Goal: Task Accomplishment & Management: Complete application form

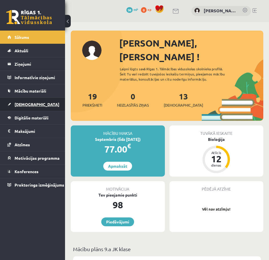
click at [22, 104] on span "[DEMOGRAPHIC_DATA]" at bounding box center [37, 104] width 45 height 5
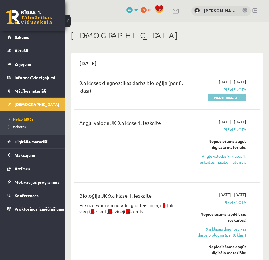
click at [223, 97] on link "Pildīt ieskaiti" at bounding box center [227, 97] width 38 height 7
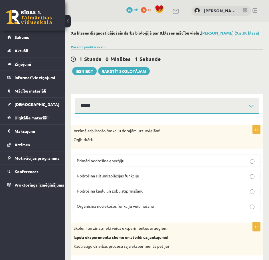
select select "**********"
drag, startPoint x: 108, startPoint y: 63, endPoint x: 196, endPoint y: 68, distance: 88.3
click at [191, 63] on div "0 Stundas 39 Minūtes 48 Sekundes" at bounding box center [167, 58] width 193 height 7
drag, startPoint x: 108, startPoint y: 59, endPoint x: 178, endPoint y: 66, distance: 70.0
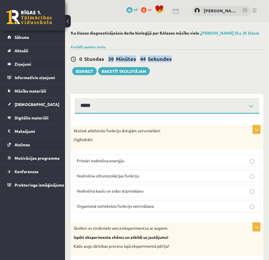
click at [180, 66] on div "0 Stundas 39 Minūtes 44 Sekundes Ieskaite saglabāta! Iesniegt Rakstīt skolotājam" at bounding box center [167, 62] width 193 height 26
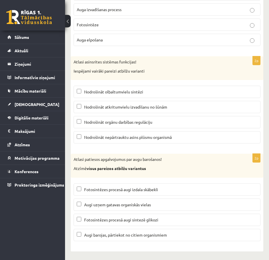
drag, startPoint x: 173, startPoint y: 93, endPoint x: 163, endPoint y: 139, distance: 46.6
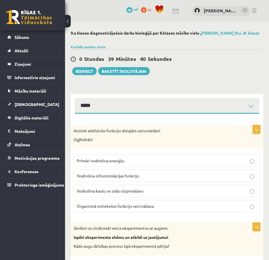
drag, startPoint x: 157, startPoint y: 91, endPoint x: 154, endPoint y: 43, distance: 47.7
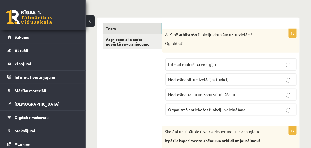
scroll to position [81, 0]
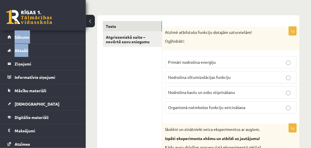
drag, startPoint x: 82, startPoint y: 54, endPoint x: 85, endPoint y: 19, distance: 34.9
click at [78, 19] on div "0 Dāvanas 98 mP 0 xp [PERSON_NAME] Sākums Aktuāli Kā mācīties eSKOLĀ Kontakti N…" at bounding box center [43, 74] width 86 height 148
click at [87, 19] on button at bounding box center [90, 21] width 9 height 13
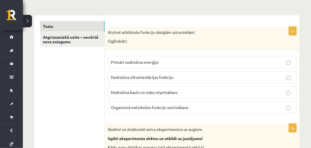
drag, startPoint x: 152, startPoint y: 37, endPoint x: 146, endPoint y: 37, distance: 6.6
click at [146, 37] on div "Atzīmē atbilstošo funkciju dotajām uzturvielām! Ogļhidrāti:" at bounding box center [202, 39] width 194 height 24
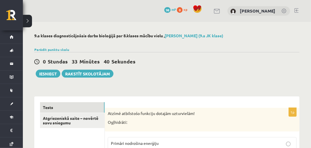
scroll to position [0, 0]
click at [104, 33] on h2 "9.a klases diagnosticējošais darbs bioloģijā par 8.klases mācību vielu , [PERSO…" at bounding box center [166, 35] width 265 height 5
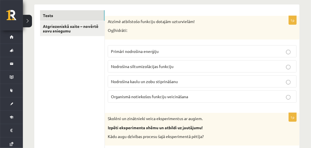
scroll to position [81, 0]
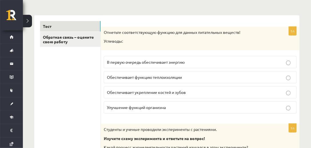
click at [138, 35] on div "Отметьте соответствующую функцию для данных питательных веществ! Углеводы:" at bounding box center [200, 39] width 198 height 24
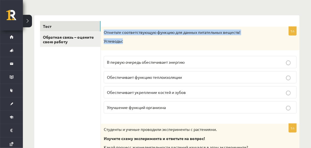
drag, startPoint x: 103, startPoint y: 32, endPoint x: 129, endPoint y: 42, distance: 27.8
click at [128, 40] on div "Отметьте соответствующую функцию для данных питательных веществ! Углеводы:" at bounding box center [200, 39] width 198 height 24
click at [114, 39] on font "Углеводы:" at bounding box center [113, 41] width 19 height 5
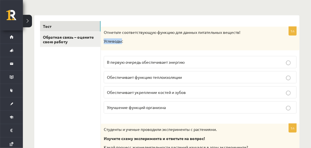
click at [114, 39] on font "Углеводы:" at bounding box center [113, 41] width 19 height 5
click at [128, 45] on div "Отметьте соответствующую функцию для данных питательных веществ! Углеводы:" at bounding box center [200, 39] width 198 height 24
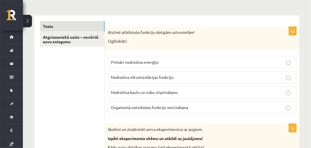
click at [183, 110] on label "Organismā notiekošos funkciju veicināšana" at bounding box center [202, 108] width 189 height 12
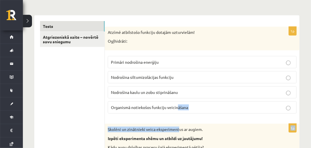
click at [185, 109] on p "Organismā notiekošos funkciju veicināšana" at bounding box center [202, 108] width 182 height 6
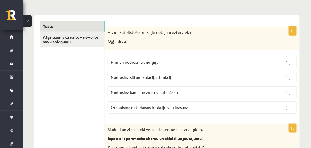
click at [194, 29] on div "Atzīmē atbilstošo funkciju dotajām uzturvielām! Ogļhidrāti:" at bounding box center [202, 39] width 194 height 24
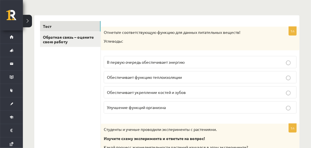
click at [113, 39] on font "Углеводы:" at bounding box center [113, 41] width 19 height 5
copy font "Углеводы"
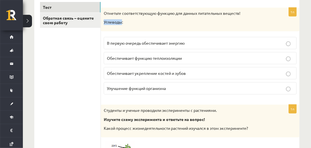
scroll to position [98, 0]
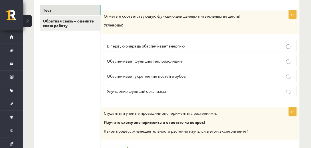
click at [155, 45] on font "В первую очередь обеспечивает энергию" at bounding box center [146, 45] width 78 height 5
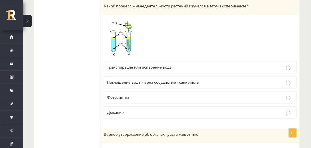
scroll to position [212, 0]
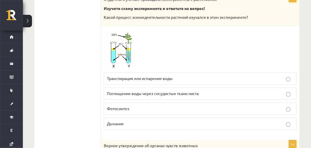
click at [121, 46] on span at bounding box center [125, 43] width 9 height 9
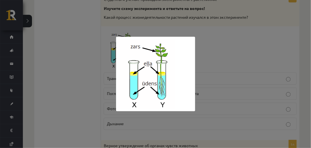
drag, startPoint x: 161, startPoint y: 75, endPoint x: 152, endPoint y: 72, distance: 9.4
click at [152, 72] on img at bounding box center [155, 74] width 79 height 75
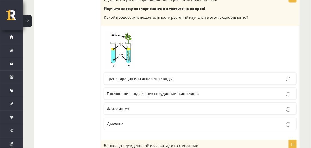
click at [120, 50] on img at bounding box center [125, 49] width 43 height 41
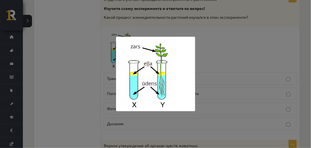
click at [148, 72] on img at bounding box center [155, 74] width 79 height 75
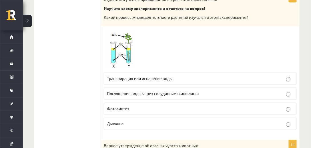
click at [124, 44] on span at bounding box center [125, 43] width 9 height 9
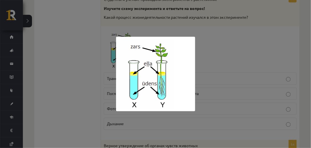
click at [214, 51] on div at bounding box center [155, 74] width 311 height 148
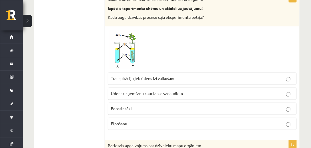
click at [212, 42] on div at bounding box center [202, 49] width 189 height 41
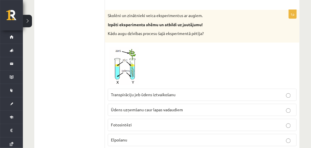
scroll to position [202, 0]
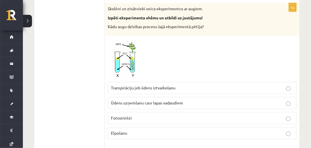
click at [245, 30] on div "Skolēni un zinātnieki veica eksperimentus ar augiem. Izpēti eksperimenta shēmu …" at bounding box center [202, 19] width 194 height 33
click at [157, 89] on span "Transpirāciju jeb ūdens iztvaikošanu" at bounding box center [143, 88] width 65 height 5
click at [119, 97] on label "Ūdens uzņemšanu caur lapas vadaudiem" at bounding box center [202, 103] width 189 height 12
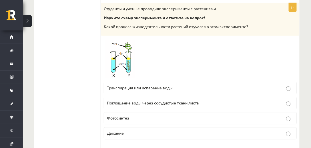
drag, startPoint x: 71, startPoint y: 83, endPoint x: 67, endPoint y: 85, distance: 4.3
drag, startPoint x: 67, startPoint y: 85, endPoint x: 51, endPoint y: 86, distance: 15.5
click at [128, 51] on span at bounding box center [125, 52] width 9 height 9
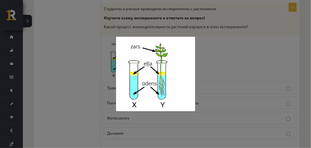
click at [162, 51] on img at bounding box center [155, 74] width 79 height 75
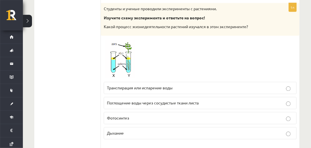
drag, startPoint x: 130, startPoint y: 116, endPoint x: 133, endPoint y: 114, distance: 4.2
click at [130, 116] on p "Фотосинтез" at bounding box center [200, 119] width 186 height 6
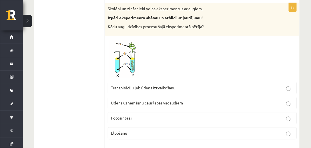
drag, startPoint x: 205, startPoint y: 43, endPoint x: 182, endPoint y: 35, distance: 23.9
click at [203, 43] on div at bounding box center [202, 59] width 189 height 41
click at [126, 58] on img at bounding box center [129, 59] width 43 height 41
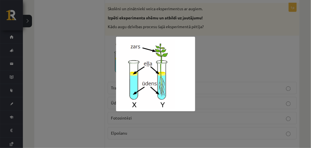
click at [200, 59] on div at bounding box center [155, 74] width 311 height 148
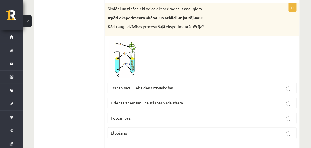
click at [122, 48] on img at bounding box center [129, 59] width 43 height 41
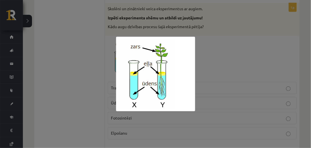
click at [219, 68] on div at bounding box center [155, 74] width 311 height 148
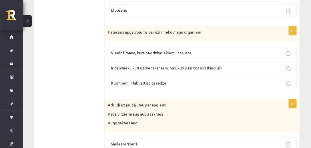
scroll to position [245, 0]
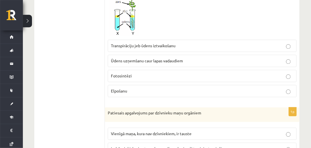
drag, startPoint x: 156, startPoint y: 40, endPoint x: 164, endPoint y: 55, distance: 17.0
click at [156, 41] on label "Transpirāciju jeb ūdens iztvaikošanu" at bounding box center [202, 46] width 189 height 12
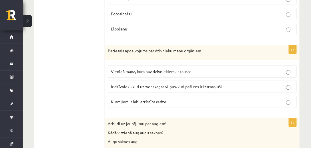
scroll to position [310, 0]
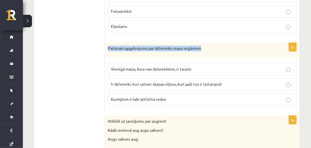
drag, startPoint x: 106, startPoint y: 43, endPoint x: 221, endPoint y: 47, distance: 115.1
click at [221, 47] on div "Patiesais apgalvojums par dzīvnieku maņu orgāniem" at bounding box center [202, 50] width 194 height 15
click at [221, 47] on p "Patiesais apgalvojums par dzīvnieku maņu orgāniem" at bounding box center [188, 49] width 160 height 6
click at [147, 43] on div "Patiesais apgalvojums par dzīvnieku maņu orgāniem" at bounding box center [202, 50] width 194 height 15
click at [140, 82] on span "Ir dzīvnieki, kuri uztver skaņas viļņus, kuri paši tos ir izstarojuši" at bounding box center [166, 84] width 111 height 5
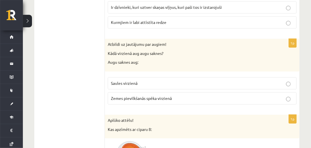
scroll to position [391, 0]
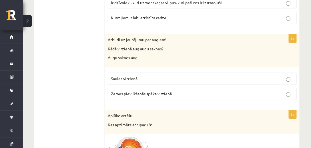
drag, startPoint x: 126, startPoint y: 82, endPoint x: 119, endPoint y: 88, distance: 8.5
click at [125, 83] on fieldset "Saules virzienā Zemes pievilkšanās spēka virzienā" at bounding box center [202, 86] width 189 height 32
click at [113, 91] on span "Zemes pievilkšanās spēka virzienā" at bounding box center [141, 93] width 61 height 5
click at [125, 91] on span "Zemes pievilkšanās spēka virzienā" at bounding box center [141, 93] width 61 height 5
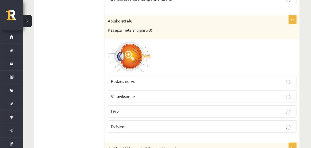
scroll to position [489, 0]
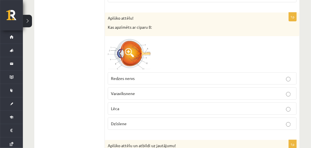
drag, startPoint x: 89, startPoint y: 107, endPoint x: 85, endPoint y: 108, distance: 4.2
click at [113, 111] on fieldset "Redzes nervs Varavīksnene [GEOGRAPHIC_DATA] Dzīslene" at bounding box center [202, 101] width 189 height 62
click at [114, 107] on p "Lēca" at bounding box center [202, 109] width 182 height 6
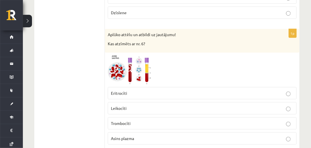
scroll to position [603, 0]
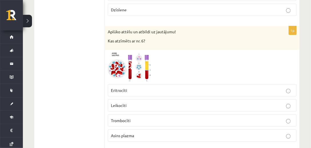
click at [144, 61] on img at bounding box center [129, 67] width 43 height 29
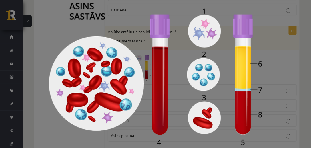
click at [267, 63] on div at bounding box center [155, 74] width 311 height 148
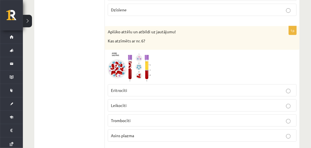
click at [122, 103] on p "Leikocīti" at bounding box center [202, 106] width 182 height 6
click at [140, 134] on label "Asins plazma" at bounding box center [202, 136] width 189 height 12
click at [190, 43] on div "Aplūko attēlu un atbildi uz jautājumu! Kas atzīmēts ar nr. 6?" at bounding box center [202, 38] width 194 height 24
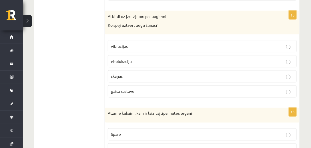
scroll to position [718, 0]
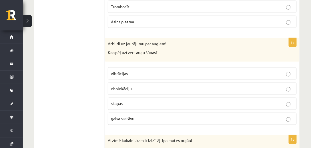
click at [140, 50] on p "Ko spēj uztvert augu šūnas?" at bounding box center [188, 53] width 160 height 6
click at [118, 65] on fieldset "vibrācijas eholokāciju [GEOGRAPHIC_DATA] gaisa sastāvu" at bounding box center [202, 96] width 189 height 62
click at [118, 116] on label "gaisa sastāvu" at bounding box center [202, 119] width 189 height 12
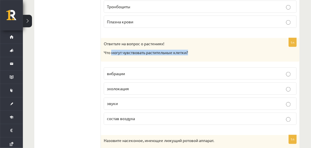
drag, startPoint x: 115, startPoint y: 46, endPoint x: 191, endPoint y: 49, distance: 76.6
click at [191, 50] on p "Что могут чувствовать растительные клетки?" at bounding box center [186, 53] width 164 height 6
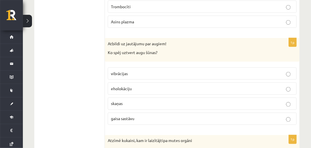
click at [198, 44] on div "Atbildi uz jautājumu par augiem! Ko spēj uztvert augu šūnas?" at bounding box center [202, 50] width 194 height 24
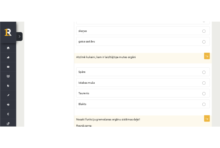
scroll to position [815, 0]
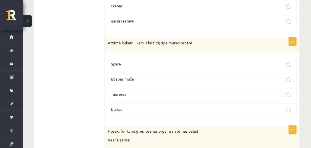
click at [126, 41] on p "Atzīmē kukaini, kam ir laizītājtipa mutes orgāni" at bounding box center [188, 44] width 160 height 6
click at [122, 44] on div "Atzīmē kukaini, kam ir laizītājtipa mutes orgāni" at bounding box center [202, 45] width 194 height 15
click at [153, 41] on p "Atzīmē kukaini, kam ir laizītājtipa mutes orgāni" at bounding box center [188, 44] width 160 height 6
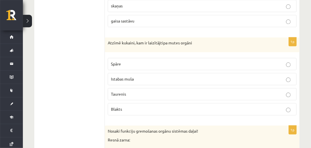
drag, startPoint x: 157, startPoint y: 43, endPoint x: 146, endPoint y: 43, distance: 11.1
click at [146, 43] on div "Atzīmē kukaini, kam ir laizītājtipa mutes orgāni" at bounding box center [202, 45] width 194 height 15
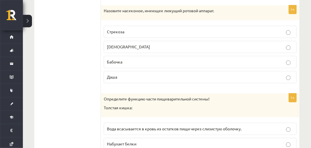
scroll to position [832, 0]
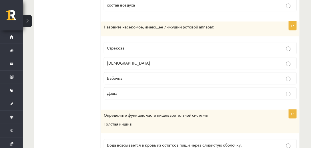
click at [144, 21] on div "Назовите насекомое, имеющее лижущий ротовой аппарат." at bounding box center [200, 28] width 198 height 15
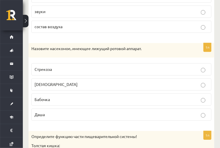
click at [177, 46] on p "Назовите насекомое, имеющее лижущий ротовой аппарат." at bounding box center [107, 49] width 152 height 6
click at [164, 52] on div "1п Назовите насекомое, имеющее лижущий ротовой аппарат. Стрекоза Муха Мама даши…" at bounding box center [122, 84] width 186 height 83
click at [138, 46] on p "Назовите насекомое, имеющее лижущий ротовой аппарат." at bounding box center [107, 49] width 152 height 6
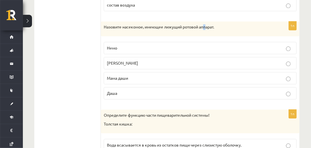
click at [207, 24] on font "Назовите насекомое, имеющее лижущий ротовой аппарат." at bounding box center [159, 26] width 110 height 5
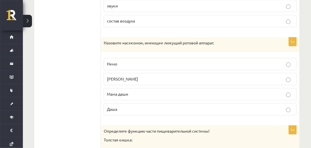
click at [228, 41] on p "Назовите насекомое, имеющее лижущий ротовой аппарат." at bounding box center [186, 44] width 164 height 6
click at [269, 43] on div "Назовите насекомое, имеющее лижущий ротовой аппарат." at bounding box center [200, 45] width 198 height 15
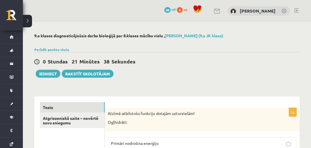
scroll to position [815, 0]
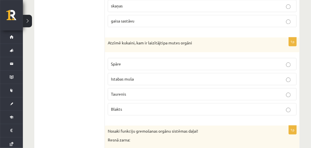
drag, startPoint x: 106, startPoint y: 44, endPoint x: 63, endPoint y: 71, distance: 50.9
drag, startPoint x: 90, startPoint y: 50, endPoint x: 69, endPoint y: 49, distance: 20.9
drag, startPoint x: 46, startPoint y: 39, endPoint x: 42, endPoint y: 44, distance: 6.1
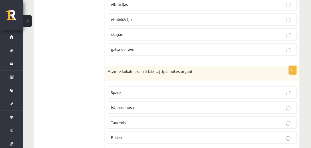
scroll to position [799, 0]
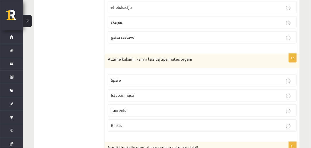
click at [128, 93] on span "Istabas muša" at bounding box center [122, 95] width 23 height 5
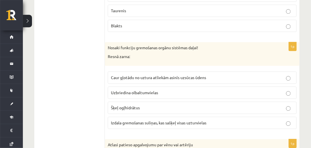
scroll to position [897, 0]
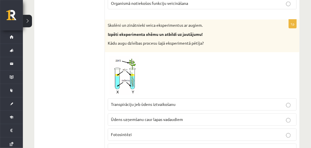
scroll to position [0, 0]
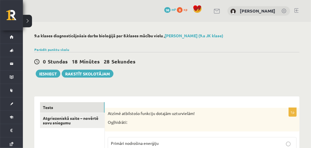
drag, startPoint x: 90, startPoint y: 75, endPoint x: 97, endPoint y: 9, distance: 66.3
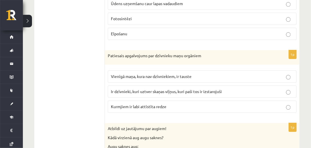
drag, startPoint x: 168, startPoint y: 53, endPoint x: 109, endPoint y: 102, distance: 76.4
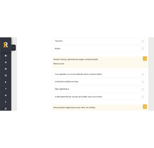
scroll to position [916, 0]
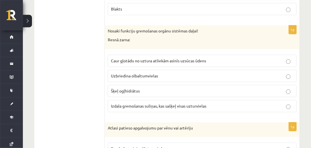
drag, startPoint x: 79, startPoint y: 60, endPoint x: 65, endPoint y: 57, distance: 14.2
click at [117, 85] on label "Šķeļ ogļhidrātus" at bounding box center [202, 91] width 189 height 12
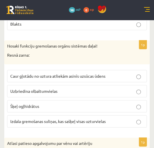
click at [96, 74] on span "Caur gļotādu no uztura atliekām asinīs uzsūcas ūdens" at bounding box center [57, 76] width 95 height 5
click at [90, 53] on div "Nosaki funkciju gremošanas orgānu sistēmas daļai! Resnā zarna:" at bounding box center [76, 53] width 145 height 24
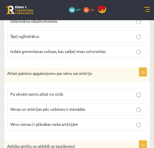
scroll to position [998, 0]
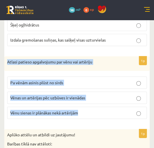
drag, startPoint x: 7, startPoint y: 53, endPoint x: 102, endPoint y: 105, distance: 107.4
click at [102, 105] on div "1p Atlasi patieso apgalvojumu par vēnu vai artēriju Pa vēnām asinis plūst no si…" at bounding box center [76, 91] width 145 height 68
copy div "Atlasi patieso apgalvojumu par vēnu vai artēriju Pa vēnām asinis plūst no sirds…"
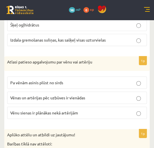
click at [47, 95] on span "Vēnas un artērijas pēc uzbūves ir vienādas" at bounding box center [47, 97] width 75 height 5
click at [56, 110] on span "Vēnu sienas ir plānākas nekā artērijām" at bounding box center [44, 112] width 68 height 5
click at [61, 110] on p "Vēnu sienas ir plānākas nekā artērijām" at bounding box center [76, 113] width 133 height 6
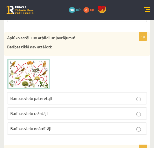
scroll to position [1095, 0]
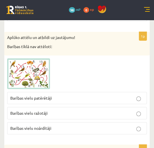
click at [51, 126] on span "Barības vielu noārdītāji" at bounding box center [30, 128] width 41 height 5
click at [60, 66] on div at bounding box center [77, 74] width 140 height 31
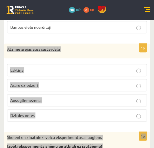
scroll to position [1193, 0]
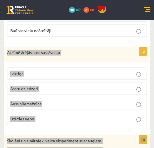
drag, startPoint x: 5, startPoint y: 41, endPoint x: 77, endPoint y: 78, distance: 80.4
click at [77, 78] on div "1p Atzīmē ārējās auss sastāvdaļu Laktiņa Asaru dziedzeri Auss gliemežnīca Dzird…" at bounding box center [76, 88] width 145 height 83
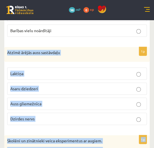
click at [72, 50] on p "Atzīmē ārējās auss sastāvdaļu" at bounding box center [62, 53] width 111 height 6
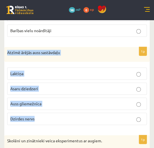
drag, startPoint x: 21, startPoint y: 50, endPoint x: 65, endPoint y: 112, distance: 75.9
click at [53, 110] on div "1p Atzīmē ārējās auss sastāvdaļu Laktiņa Asaru dziedzeri Auss gliemežnīca Dzird…" at bounding box center [76, 88] width 145 height 83
copy div "Atzīmē ārējās auss sastāvdaļu Laktiņa Asaru dziedzeri Auss gliemežnīca Dzirdes …"
click at [67, 49] on div "Atzīmē ārējās auss sastāvdaļu" at bounding box center [76, 54] width 145 height 15
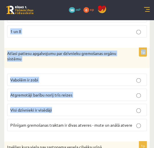
scroll to position [1764, 0]
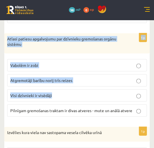
drag, startPoint x: 8, startPoint y: 40, endPoint x: 65, endPoint y: 65, distance: 61.7
click at [39, 36] on p "Atlasi patiesu apgalvojumu par dzīvnieku gremošanas orgānu sistēmu" at bounding box center [62, 41] width 111 height 11
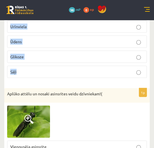
scroll to position [1895, 0]
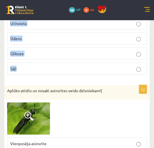
drag, startPoint x: 8, startPoint y: 31, endPoint x: 116, endPoint y: 79, distance: 118.3
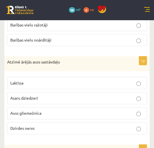
scroll to position [1177, 0]
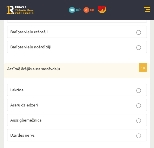
drag, startPoint x: 39, startPoint y: 112, endPoint x: 39, endPoint y: 108, distance: 4.0
click at [38, 117] on p "Auss gliemežnīca" at bounding box center [76, 120] width 133 height 6
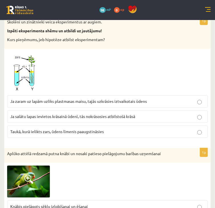
scroll to position [1285, 0]
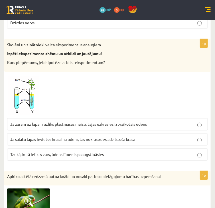
click at [25, 84] on span at bounding box center [28, 88] width 9 height 9
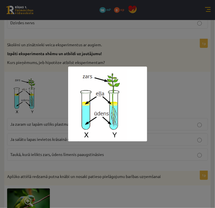
drag, startPoint x: 63, startPoint y: 92, endPoint x: 58, endPoint y: 90, distance: 5.3
click at [58, 90] on div at bounding box center [107, 104] width 215 height 208
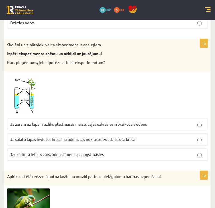
click at [111, 100] on div at bounding box center [107, 95] width 201 height 41
drag, startPoint x: 101, startPoint y: 104, endPoint x: 89, endPoint y: 98, distance: 13.7
click at [89, 98] on div at bounding box center [107, 95] width 201 height 41
click at [71, 91] on div at bounding box center [107, 95] width 201 height 41
click at [97, 148] on span "Taukā, kurā ielikts zars, ūdens līmenis paaugstināsies" at bounding box center [57, 154] width 94 height 5
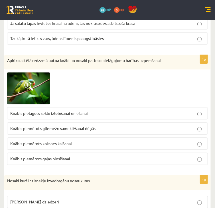
scroll to position [1399, 0]
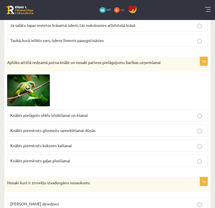
drag, startPoint x: 105, startPoint y: 103, endPoint x: 79, endPoint y: 76, distance: 37.5
click at [81, 74] on div at bounding box center [107, 90] width 201 height 32
click at [79, 114] on label "Knābis pielāgots sēklu izlobīšanai un ēšanai" at bounding box center [107, 115] width 201 height 12
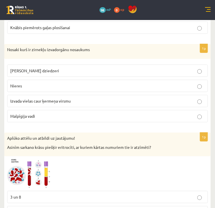
scroll to position [1536, 0]
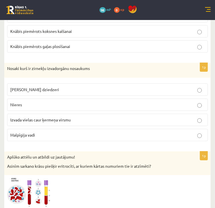
click at [92, 129] on label "Malpīgija vadi" at bounding box center [107, 135] width 201 height 12
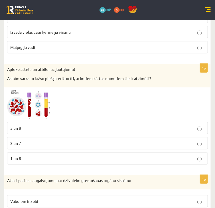
scroll to position [1605, 0]
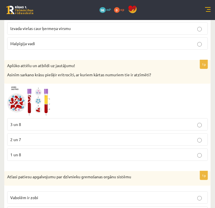
drag, startPoint x: 144, startPoint y: 112, endPoint x: 126, endPoint y: 92, distance: 26.5
click at [126, 92] on div at bounding box center [107, 100] width 201 height 29
click at [65, 121] on p "3 un 8" at bounding box center [107, 124] width 195 height 6
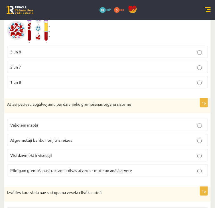
scroll to position [1696, 0]
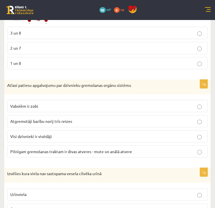
click at [44, 148] on p "Pilnīgam gremošanas traktam ir divas atveres - mute un anālā atvere" at bounding box center [107, 151] width 195 height 6
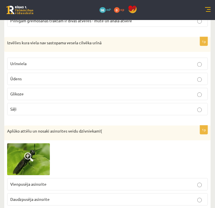
scroll to position [1833, 0]
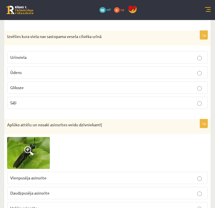
click at [38, 140] on img at bounding box center [28, 153] width 43 height 32
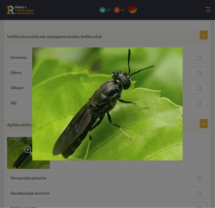
click at [10, 114] on div at bounding box center [107, 104] width 215 height 208
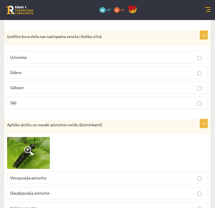
click at [82, 85] on p "Glikoze" at bounding box center [107, 88] width 195 height 6
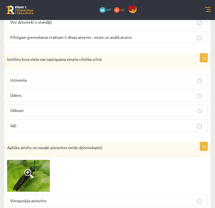
click at [132, 57] on p "Izvēlies kura viela nav sastopama vesela cilvēka urīnā" at bounding box center [93, 60] width 172 height 6
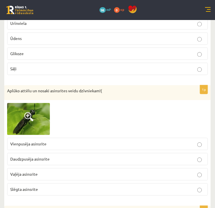
scroll to position [1879, 0]
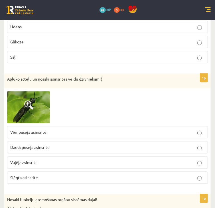
click at [62, 91] on div at bounding box center [107, 107] width 201 height 32
click at [50, 148] on p "Vaļēja asinsrite" at bounding box center [107, 163] width 195 height 6
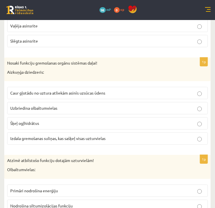
scroll to position [2016, 0]
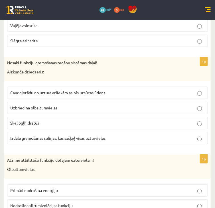
drag, startPoint x: 163, startPoint y: 115, endPoint x: 133, endPoint y: 65, distance: 58.0
click at [133, 69] on p "Aizkuņģa dziedzeris:" at bounding box center [93, 72] width 172 height 6
click at [79, 135] on span "Izdala gremošanas suliņas, kas sašķeļ visas uzturvielas" at bounding box center [57, 137] width 95 height 5
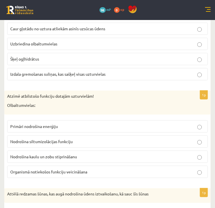
scroll to position [2084, 0]
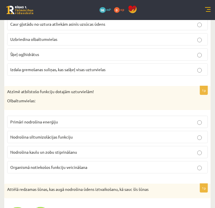
click at [70, 148] on fieldset "Primāri nodrošina enerģiju Nodrošina siltumizolācijas funkciju Nodrošina kaulu …" at bounding box center [107, 144] width 201 height 62
drag, startPoint x: 73, startPoint y: 158, endPoint x: 78, endPoint y: 156, distance: 5.1
click at [74, 148] on span "Organismā notiekošos funkciju veicināšana" at bounding box center [48, 166] width 77 height 5
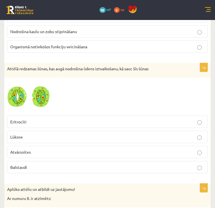
scroll to position [2221, 0]
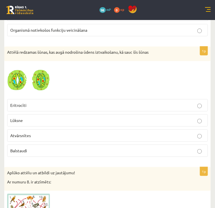
drag, startPoint x: 38, startPoint y: 127, endPoint x: 61, endPoint y: 119, distance: 24.5
click at [39, 132] on p "Atvārsnītes" at bounding box center [107, 135] width 195 height 6
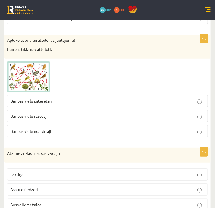
scroll to position [0, 0]
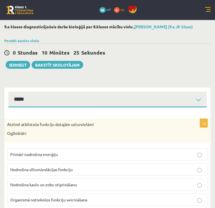
drag, startPoint x: 136, startPoint y: 127, endPoint x: 118, endPoint y: 29, distance: 99.4
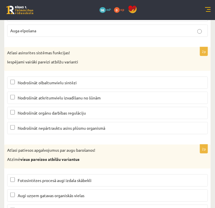
drag, startPoint x: 131, startPoint y: 56, endPoint x: 140, endPoint y: 151, distance: 95.4
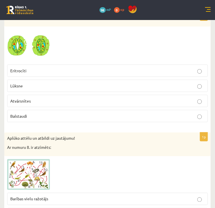
scroll to position [2306, 0]
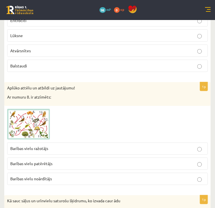
click at [72, 113] on div at bounding box center [107, 124] width 201 height 31
click at [56, 146] on p "Barības vielu ražotājs" at bounding box center [107, 149] width 195 height 6
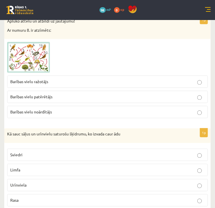
scroll to position [2420, 0]
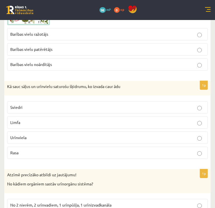
click at [50, 104] on p "Sviedri" at bounding box center [107, 107] width 195 height 6
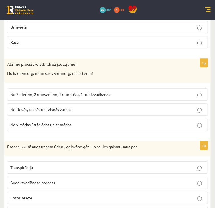
scroll to position [2534, 0]
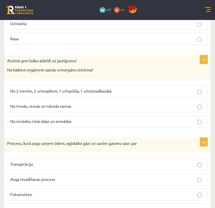
drag, startPoint x: 87, startPoint y: 82, endPoint x: 92, endPoint y: 109, distance: 27.0
click at [88, 88] on p "No 2 nierēm, 2 urīnvadiem, 1 urīnpūšļa, 1 urīnizvadkanāla" at bounding box center [107, 91] width 195 height 6
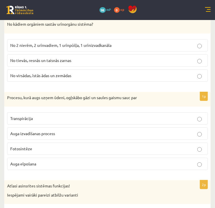
click at [91, 146] on p "Fotosintēze" at bounding box center [107, 149] width 195 height 6
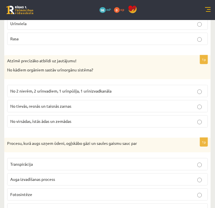
click at [131, 85] on label "No 2 nierēm, 2 urīnvadiem, 1 urīnpūšļa, 1 urīnizvadkanāla" at bounding box center [107, 91] width 201 height 12
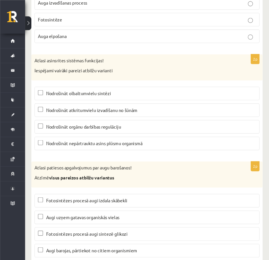
scroll to position [2710, 0]
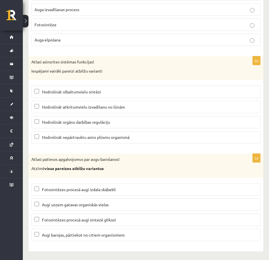
drag, startPoint x: 51, startPoint y: 88, endPoint x: 50, endPoint y: 93, distance: 4.6
click at [51, 88] on label "Nodrošināt olbaltumvielu sintēzi" at bounding box center [145, 92] width 229 height 12
click at [56, 120] on span "Nodrošināt orgānu darbības regulāciju" at bounding box center [76, 121] width 68 height 5
click at [57, 140] on p "Nodrošināt nepārtrauktu asins plūsmu organismā" at bounding box center [146, 137] width 223 height 6
click at [57, 104] on span "Nodrošināt atkritumvielu izvadīšanu no šūnām" at bounding box center [83, 106] width 83 height 5
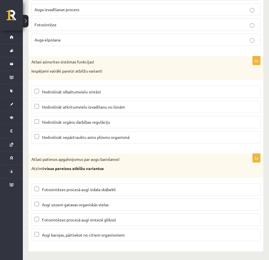
click at [56, 92] on span "Nodrošināt olbaltumvielu sintēzi" at bounding box center [71, 91] width 59 height 5
click at [65, 148] on span "Fotosintēzes procesā augi izdala skābekli" at bounding box center [79, 189] width 74 height 5
click at [76, 148] on span "Fotosintēzes procesā augi sintezē glikozi" at bounding box center [79, 219] width 74 height 5
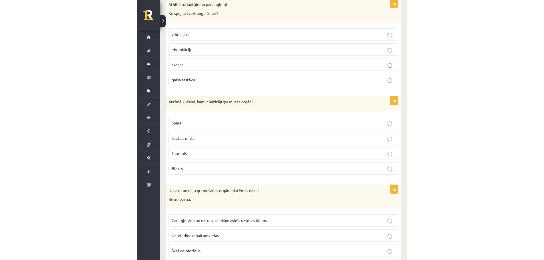
scroll to position [0, 0]
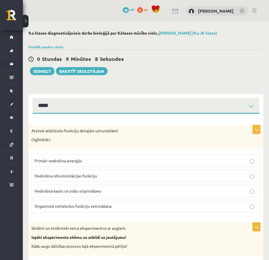
drag, startPoint x: 147, startPoint y: 163, endPoint x: 102, endPoint y: 40, distance: 131.1
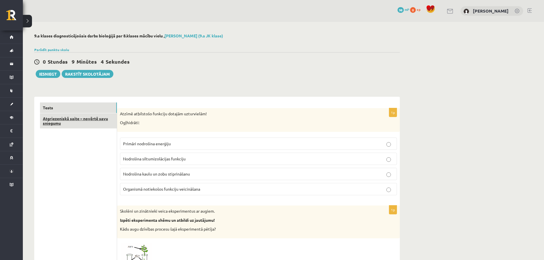
click at [82, 123] on link "Atgriezeniskā saite – novērtē savu sniegumu" at bounding box center [78, 120] width 77 height 15
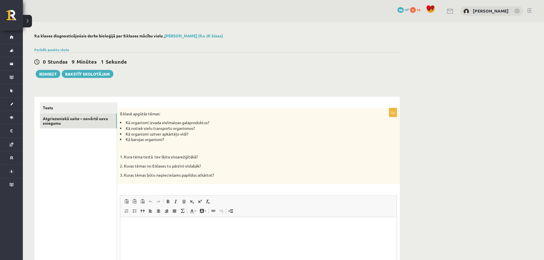
drag, startPoint x: 284, startPoint y: 51, endPoint x: 236, endPoint y: 68, distance: 51.5
click at [236, 68] on div "0 Stundas 9 Minūtes 1 Sekunde Notikusi kļūda pie pēdējās saglabāšanas. Lūdzu pā…" at bounding box center [216, 65] width 365 height 26
click at [64, 102] on div "Tests Atgriezeniskā saite – novērtē savu sniegumu" at bounding box center [75, 208] width 83 height 223
click at [66, 106] on link "Tests" at bounding box center [78, 107] width 77 height 11
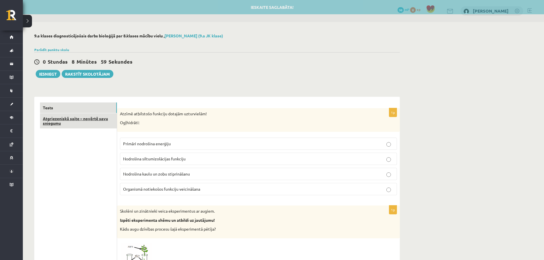
click at [71, 122] on link "Atgriezeniskā saite – novērtē savu sniegumu" at bounding box center [78, 120] width 77 height 15
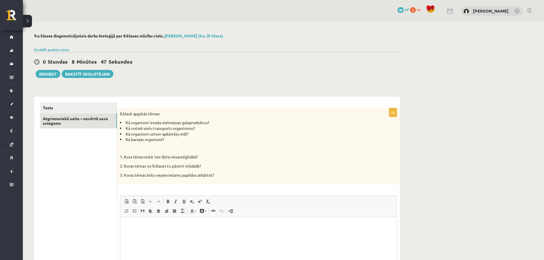
click at [198, 108] on div "8.klasē apgūtās tēmas: Kā organismi izvada vielmaiņas galaproduktus? Kā notiek …" at bounding box center [258, 146] width 283 height 76
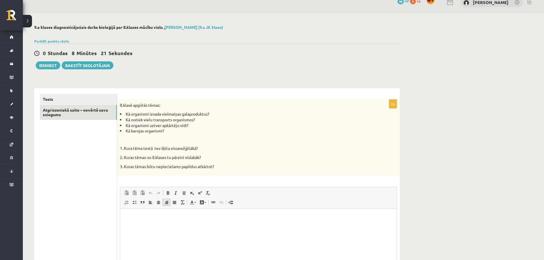
scroll to position [72, 0]
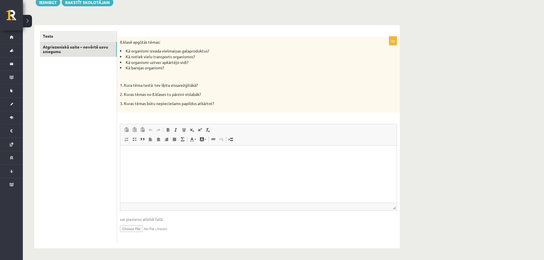
click at [166, 148] on html at bounding box center [258, 154] width 276 height 17
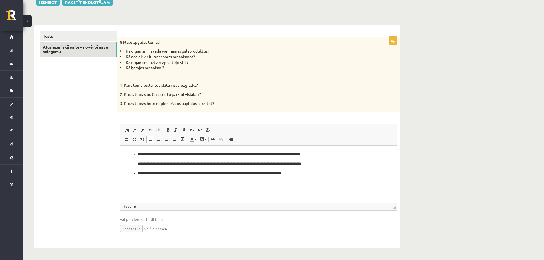
click at [310, 148] on p "Визуальный текстовый редактор, wiswyg-editor-user-answer-47024805860400" at bounding box center [258, 183] width 265 height 6
click at [137, 148] on li "**********" at bounding box center [258, 163] width 242 height 25
click at [310, 148] on body "**********" at bounding box center [258, 163] width 265 height 25
click at [310, 148] on html "**********" at bounding box center [258, 164] width 276 height 37
click at [303, 148] on html "**********" at bounding box center [258, 164] width 276 height 37
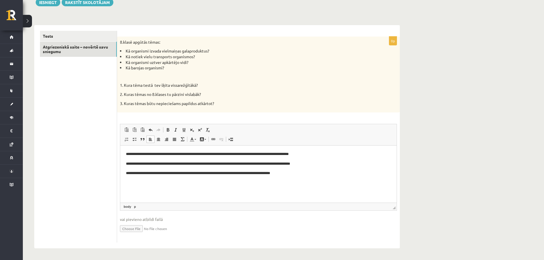
click at [147, 148] on p "**********" at bounding box center [258, 164] width 265 height 6
click at [131, 148] on body "**********" at bounding box center [258, 163] width 265 height 25
click at [310, 148] on p "**********" at bounding box center [258, 164] width 265 height 6
click at [310, 148] on p "**********" at bounding box center [258, 154] width 265 height 6
drag, startPoint x: 330, startPoint y: 100, endPoint x: 327, endPoint y: 96, distance: 5.3
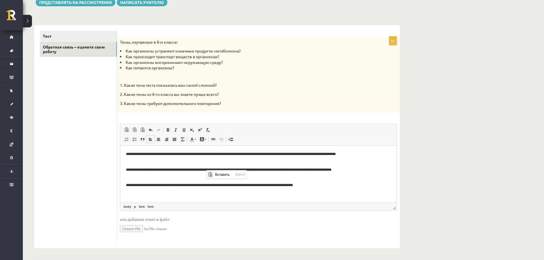
scroll to position [0, 0]
click at [254, 105] on p "3. Какие темы требуют дополнительного повторения?" at bounding box center [244, 103] width 248 height 6
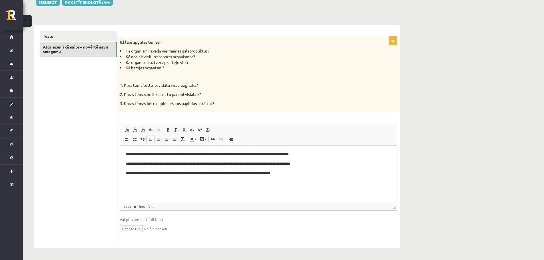
click at [310, 66] on li "Kā barojas organismi?" at bounding box center [244, 68] width 248 height 6
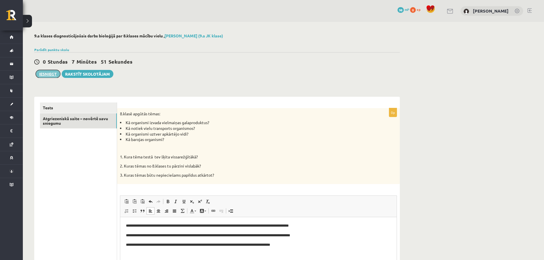
click at [49, 74] on button "Iesniegt" at bounding box center [48, 74] width 25 height 8
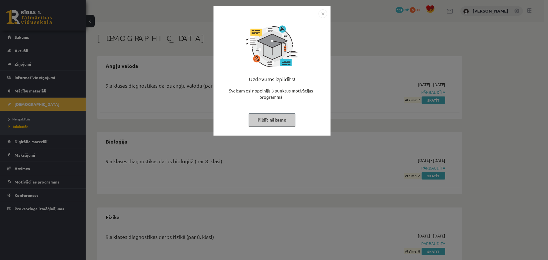
drag, startPoint x: 297, startPoint y: 108, endPoint x: 287, endPoint y: 104, distance: 11.1
click at [287, 104] on div "Sveicam esi nopelnījis 3 punktus motivācijas programmā" at bounding box center [272, 96] width 110 height 17
click at [278, 119] on button "Pildīt nākamo" at bounding box center [272, 119] width 47 height 13
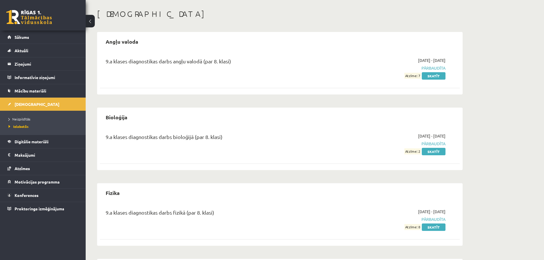
scroll to position [29, 0]
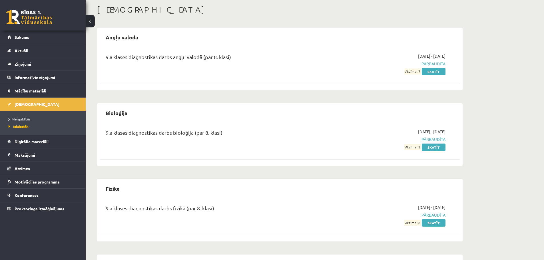
drag, startPoint x: 507, startPoint y: 144, endPoint x: 492, endPoint y: 144, distance: 15.4
click at [507, 144] on div "Ieskaites Angļu valoda 9.a klases diagnostikas darbs angļu valodā (par 8. klasi…" at bounding box center [315, 241] width 458 height 497
click at [508, 115] on div "Ieskaites Angļu valoda 9.a klases diagnostikas darbs angļu valodā (par 8. klasi…" at bounding box center [315, 241] width 458 height 497
